Goal: Transaction & Acquisition: Purchase product/service

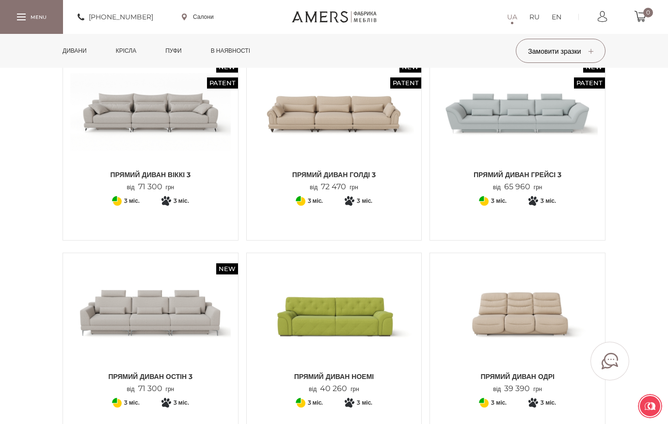
scroll to position [1017, 0]
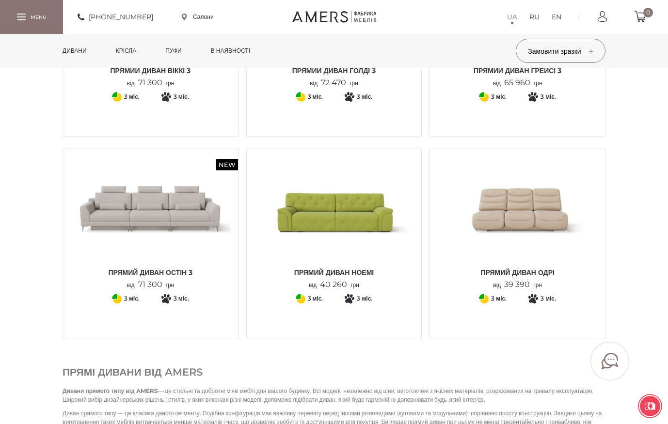
click at [433, 207] on div "Прямий диван ОДРІ від 39 390 грн + 76" at bounding box center [517, 244] width 176 height 190
click at [400, 206] on img at bounding box center [334, 209] width 160 height 107
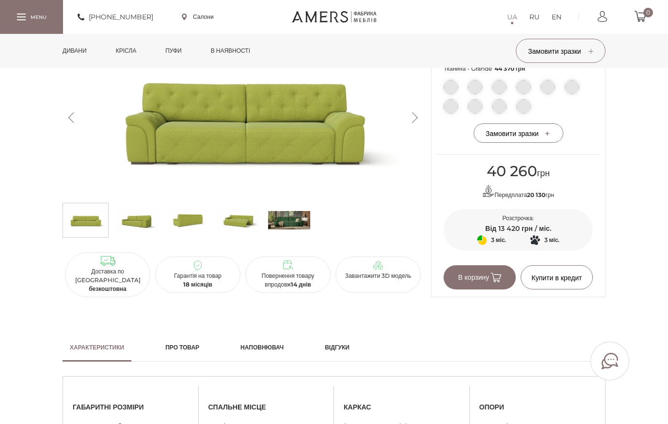
scroll to position [630, 0]
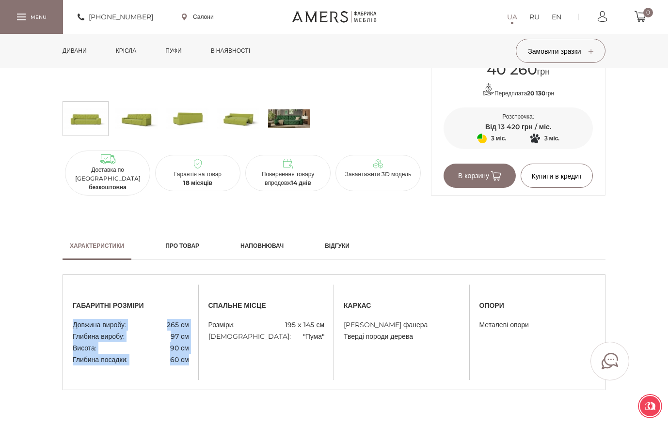
drag, startPoint x: 73, startPoint y: 325, endPoint x: 197, endPoint y: 359, distance: 129.2
click at [197, 359] on div "габаритні розміри Довжина виробу: 265 см Глибина виробу: 97 см Висота: 90 см Гл…" at bounding box center [131, 332] width 136 height 66
copy ul "Довжина виробу: 265 см Глибина виробу: 97 см Висота: 90 см Глибина посадки: 60 …"
